Goal: Task Accomplishment & Management: Manage account settings

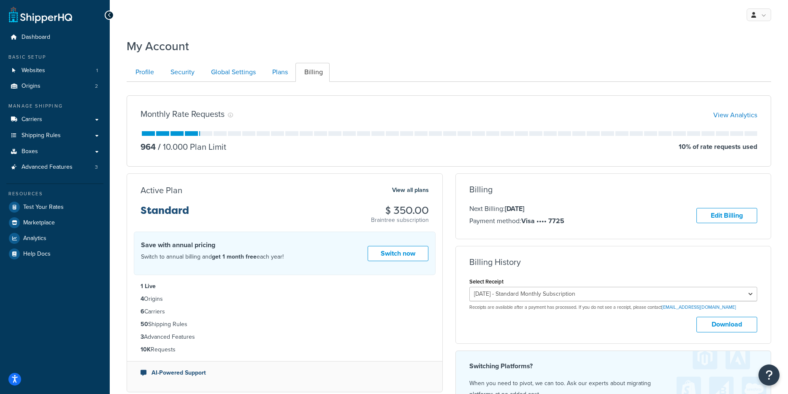
select select "91dz57v7"
click at [72, 141] on link "Shipping Rules" at bounding box center [54, 136] width 97 height 16
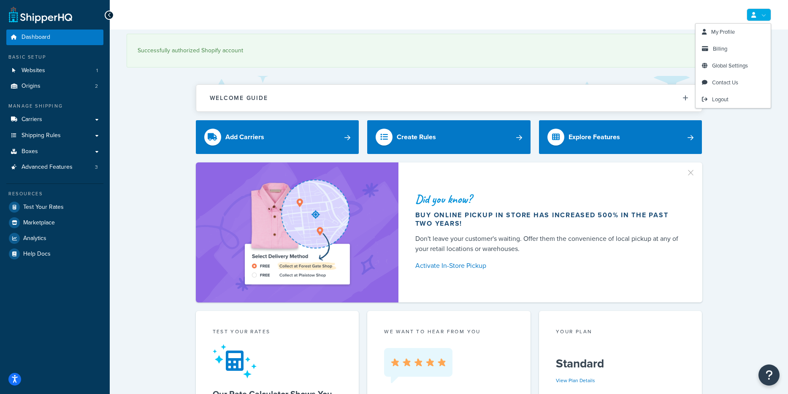
click at [769, 9] on link at bounding box center [758, 14] width 24 height 13
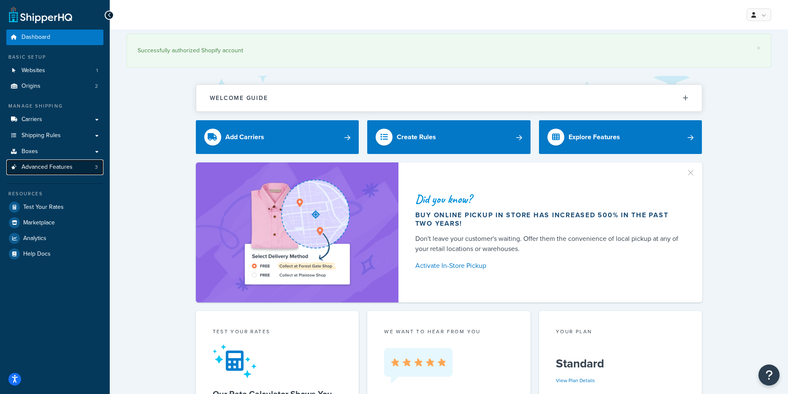
click at [74, 167] on link "Advanced Features 3" at bounding box center [54, 167] width 97 height 16
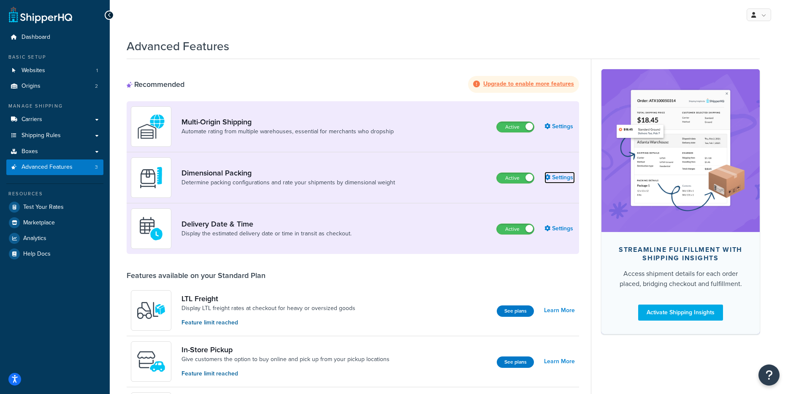
click at [558, 178] on link "Settings" at bounding box center [559, 178] width 30 height 12
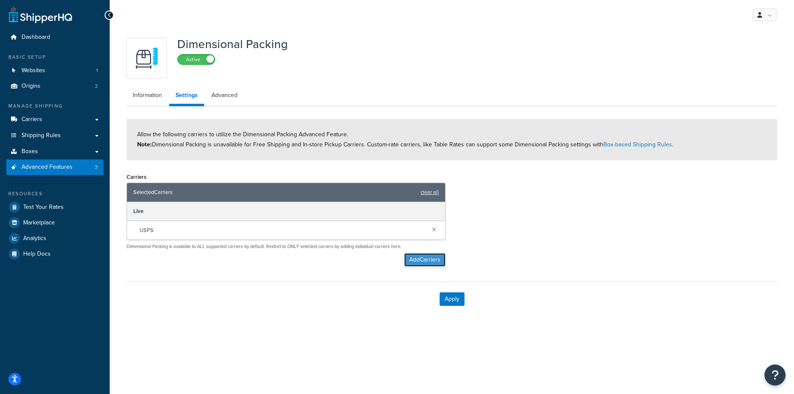
click at [419, 257] on button "Add Carriers" at bounding box center [424, 260] width 41 height 14
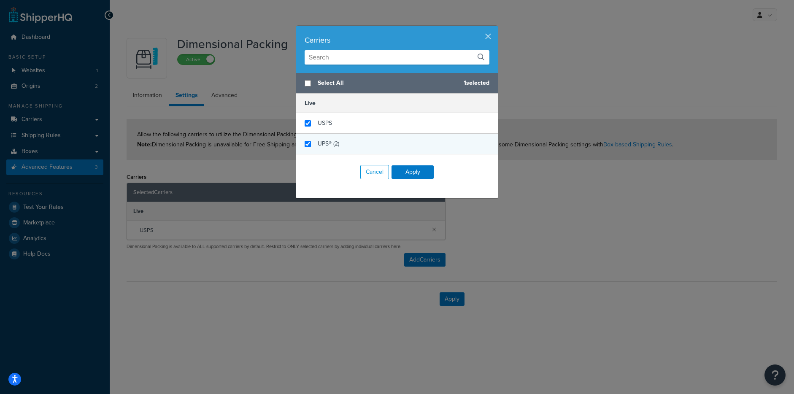
checkbox input "false"
checkbox input "true"
click at [341, 143] on div "UPS® (2)" at bounding box center [397, 144] width 202 height 20
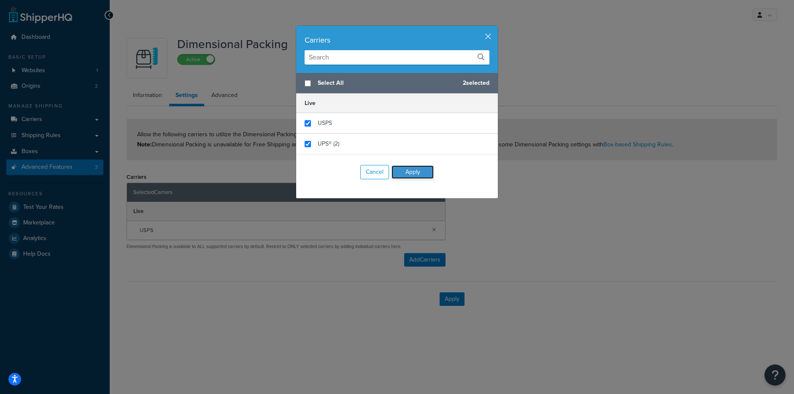
click at [406, 172] on button "Apply" at bounding box center [413, 172] width 42 height 14
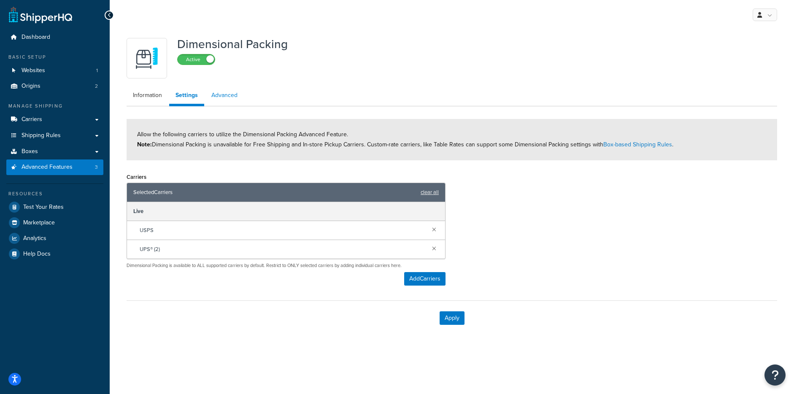
click at [223, 97] on link "Advanced" at bounding box center [224, 95] width 39 height 17
click at [153, 100] on link "Information" at bounding box center [148, 95] width 42 height 17
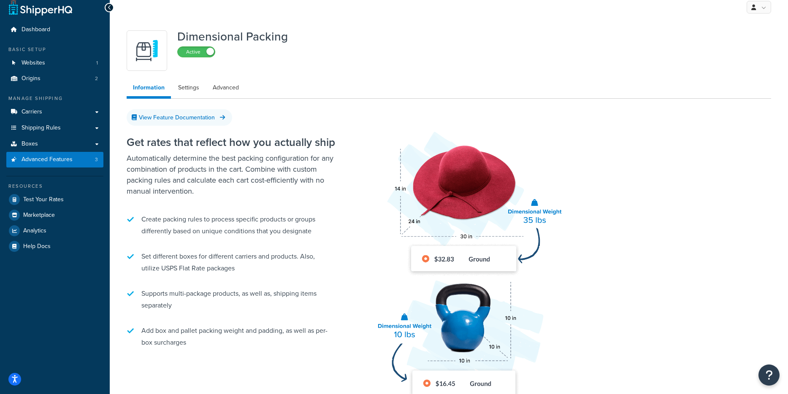
scroll to position [88, 0]
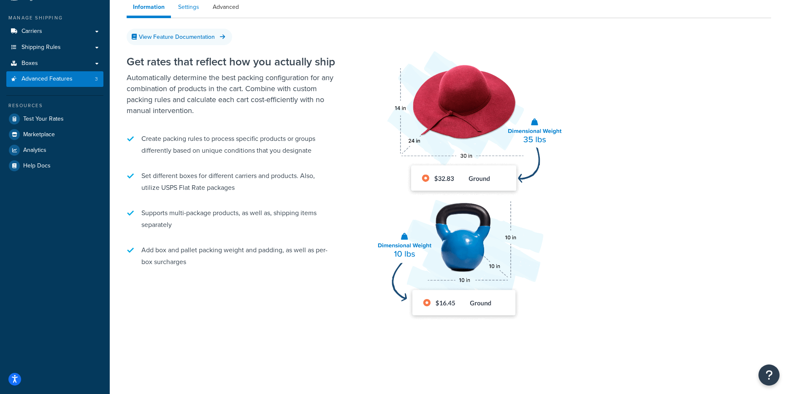
click at [201, 6] on link "Settings" at bounding box center [189, 7] width 34 height 17
